Goal: Ask a question

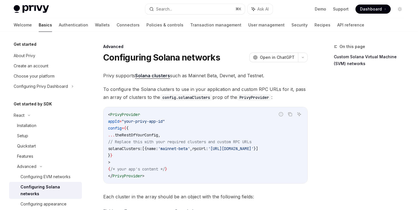
scroll to position [137, 0]
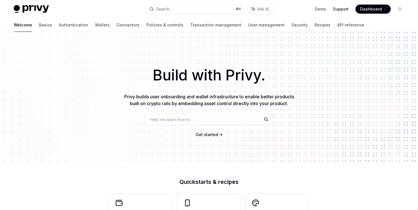
click at [344, 7] on link "Support" at bounding box center [341, 9] width 16 height 6
